Goal: Obtain resource: Download file/media

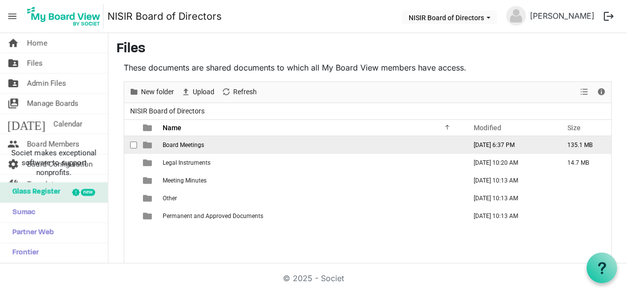
click at [182, 144] on span "Board Meetings" at bounding box center [183, 145] width 41 height 7
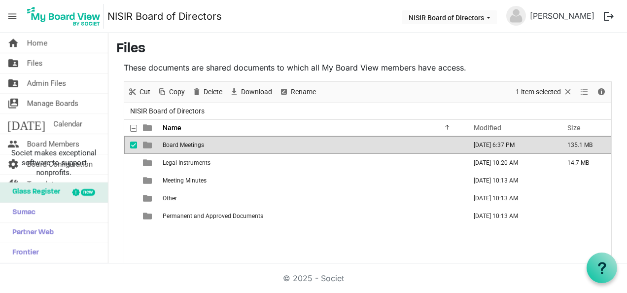
click at [182, 144] on span "Board Meetings" at bounding box center [183, 145] width 41 height 7
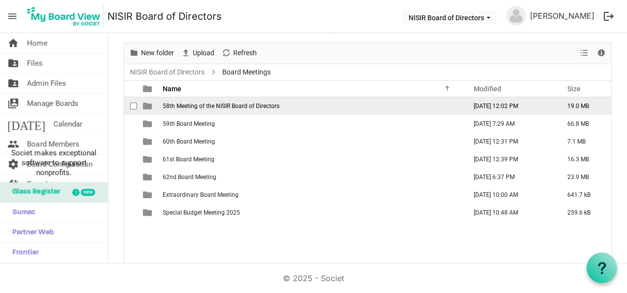
click at [189, 104] on span "58th Meeting of the NISIR Board of Directors" at bounding box center [221, 106] width 117 height 7
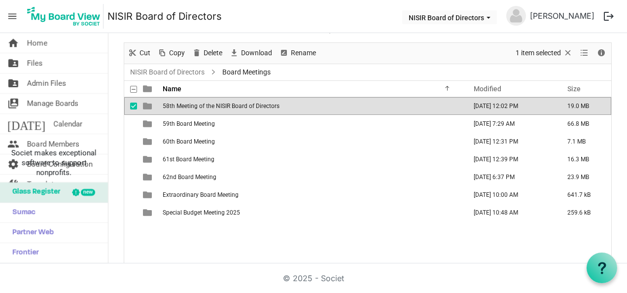
click at [189, 104] on span "58th Meeting of the NISIR Board of Directors" at bounding box center [221, 106] width 117 height 7
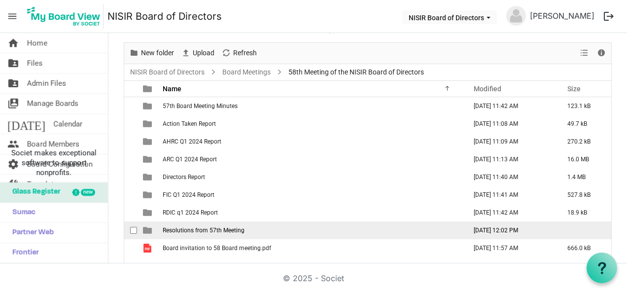
click at [185, 231] on span "Resolutions from 57th Meeting" at bounding box center [204, 230] width 82 height 7
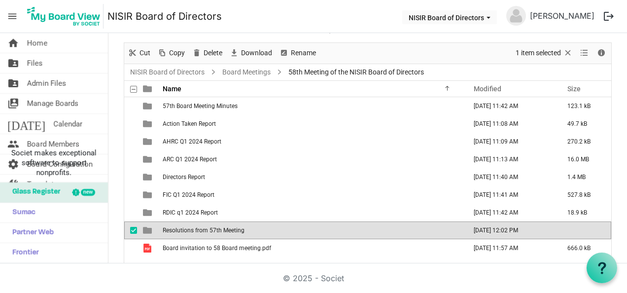
click at [185, 231] on span "Resolutions from 57th Meeting" at bounding box center [204, 230] width 82 height 7
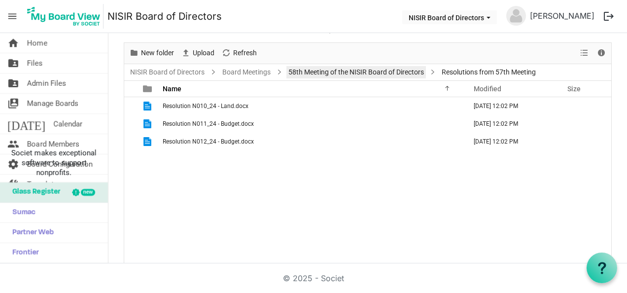
click at [330, 76] on link "58th Meeting of the NISIR Board of Directors" at bounding box center [357, 72] width 140 height 12
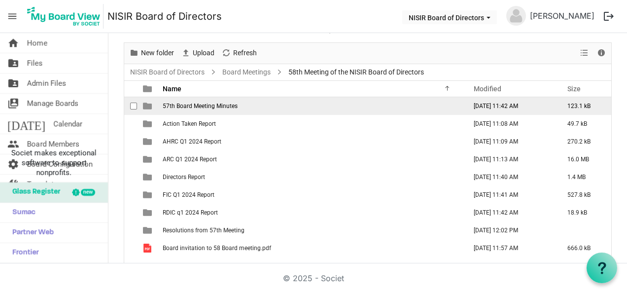
click at [211, 105] on span "57th Board Meeting Minutes" at bounding box center [200, 106] width 75 height 7
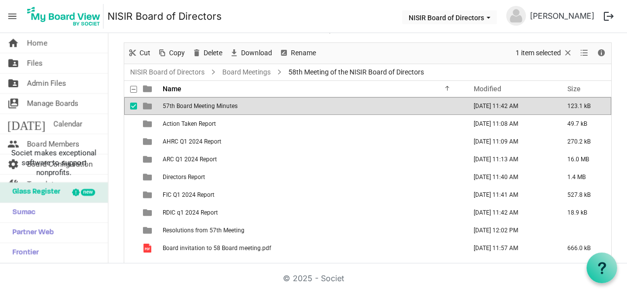
click at [211, 105] on span "57th Board Meeting Minutes" at bounding box center [200, 106] width 75 height 7
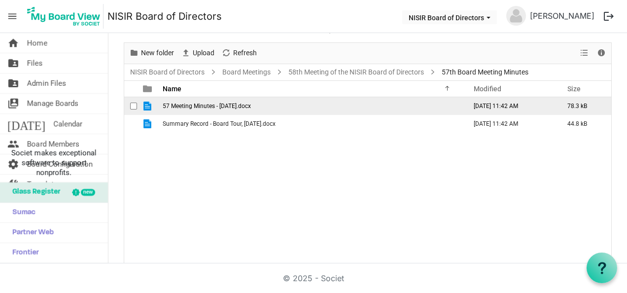
click at [201, 105] on span "57 Meeting Minutes - [DATE].docx" at bounding box center [207, 106] width 88 height 7
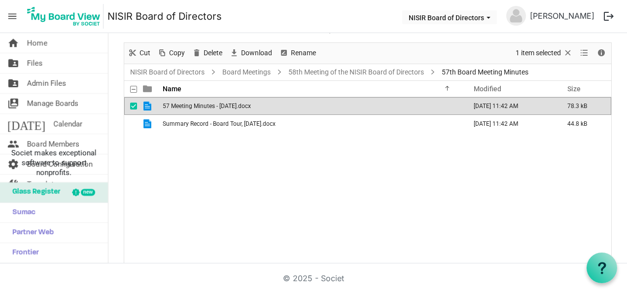
click at [201, 105] on span "57 Meeting Minutes - [DATE].docx" at bounding box center [207, 106] width 88 height 7
